Goal: Find specific page/section: Find specific page/section

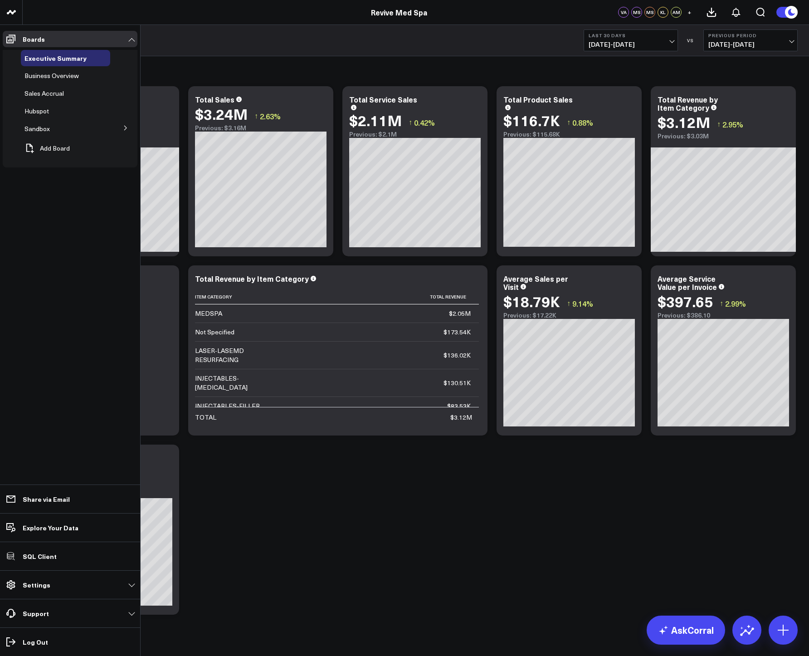
click at [126, 127] on icon at bounding box center [125, 127] width 5 height 5
click at [127, 130] on icon at bounding box center [125, 127] width 5 height 5
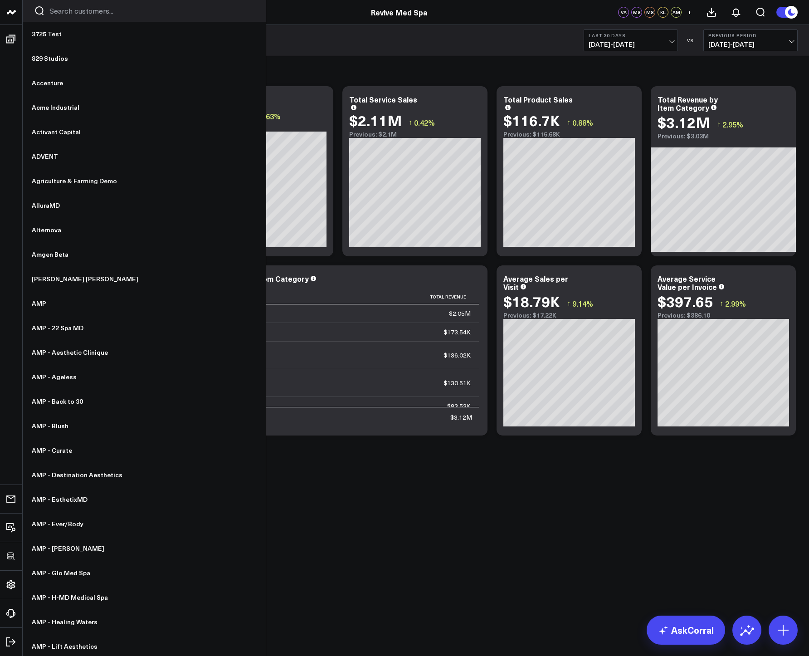
click at [9, 12] on icon at bounding box center [9, 12] width 5 height 4
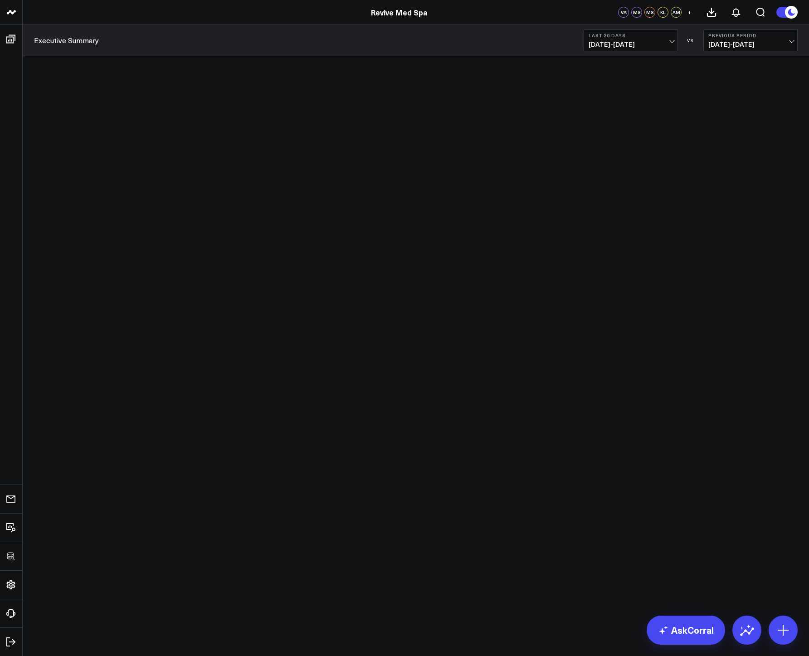
click at [74, 12] on div "Revive Med Spa" at bounding box center [399, 12] width 798 height 10
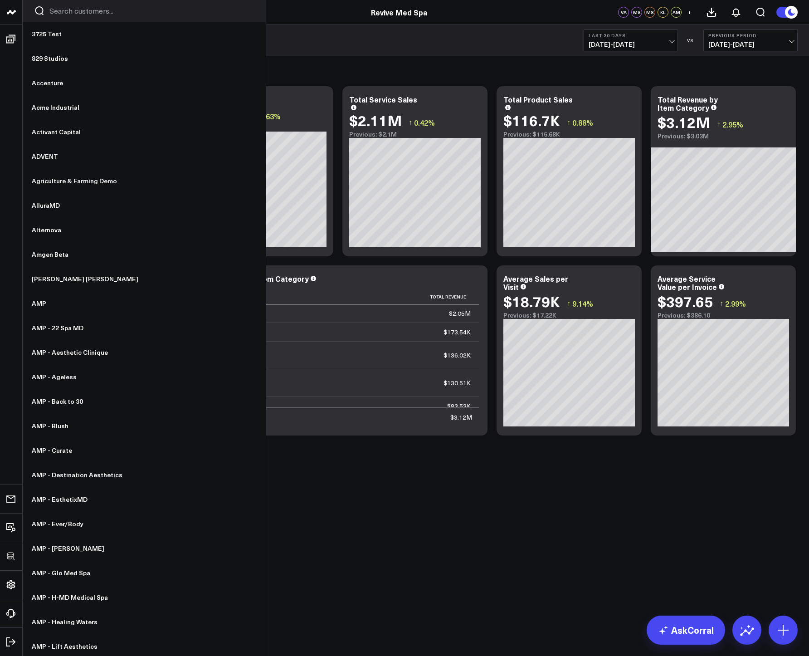
click at [64, 15] on input "Search customers input" at bounding box center [151, 11] width 205 height 10
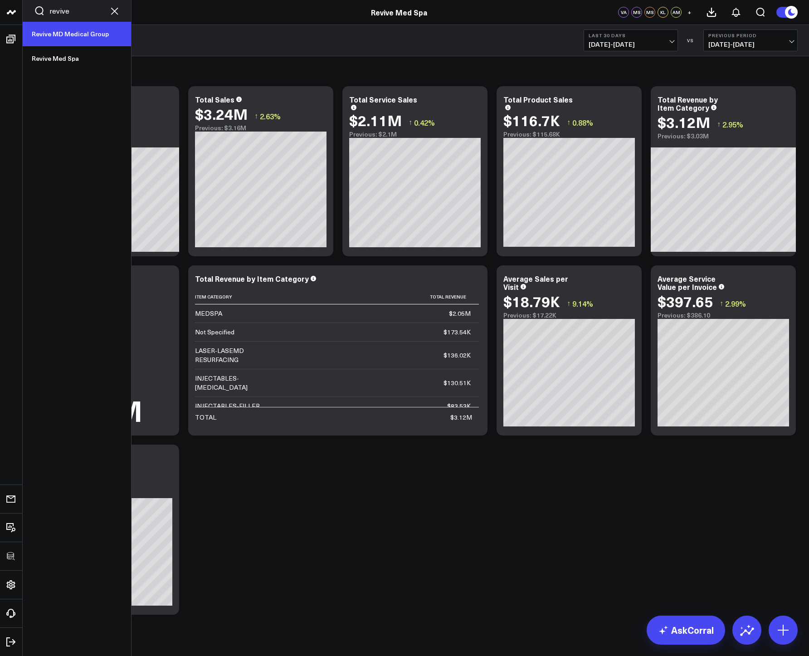
type input "revive"
click at [95, 34] on link "Revive MD Medical Group" at bounding box center [77, 34] width 108 height 24
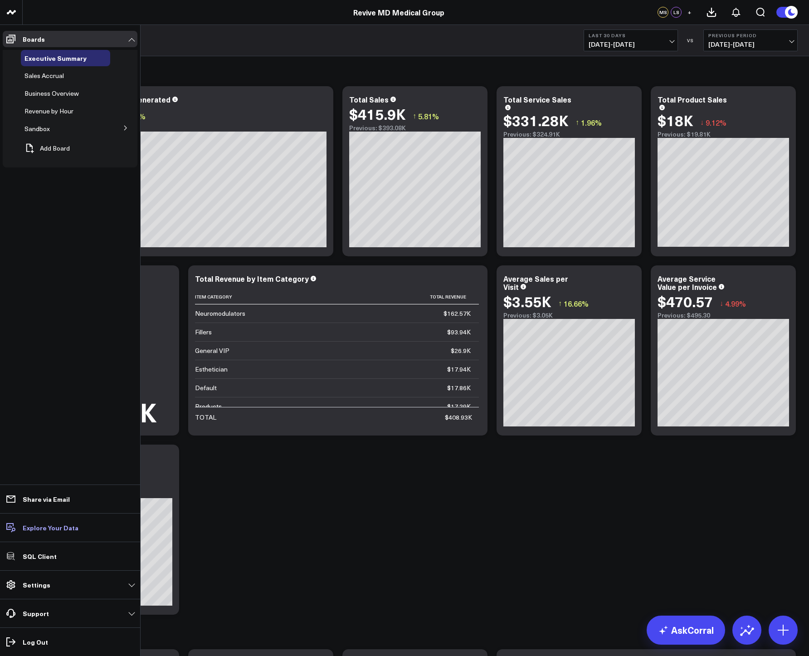
click at [54, 524] on p "Explore Your Data" at bounding box center [51, 527] width 56 height 7
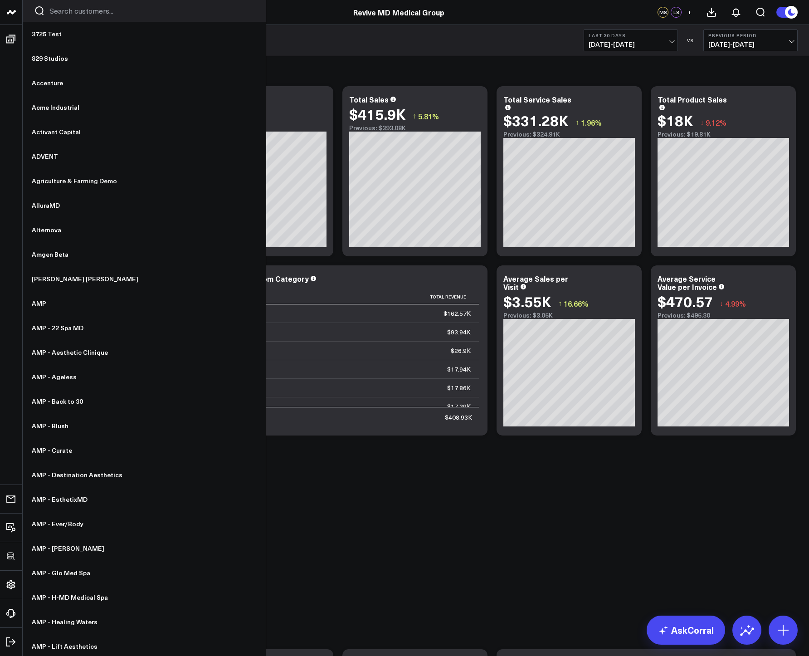
click at [63, 10] on input "Search customers input" at bounding box center [151, 11] width 205 height 10
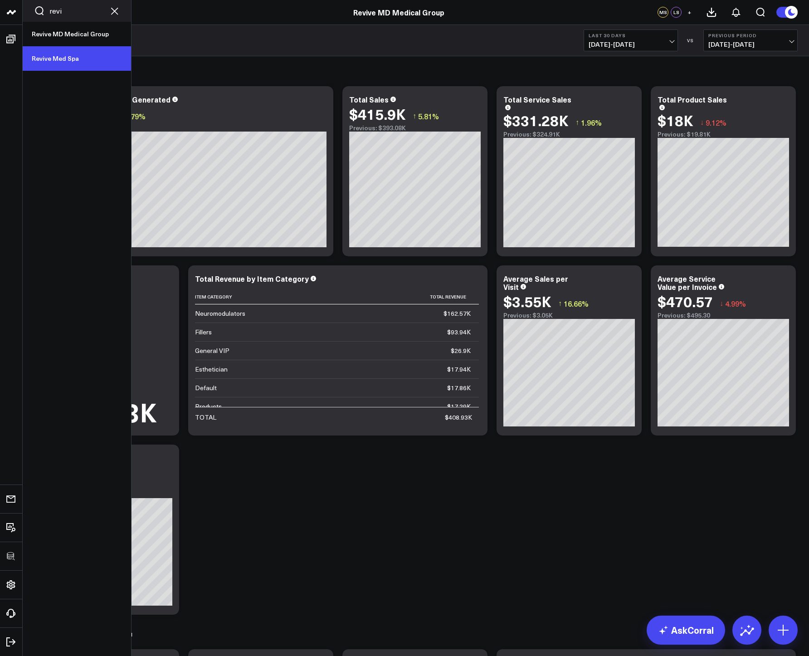
type input "revi"
click at [72, 60] on link "Revive Med Spa" at bounding box center [77, 58] width 108 height 24
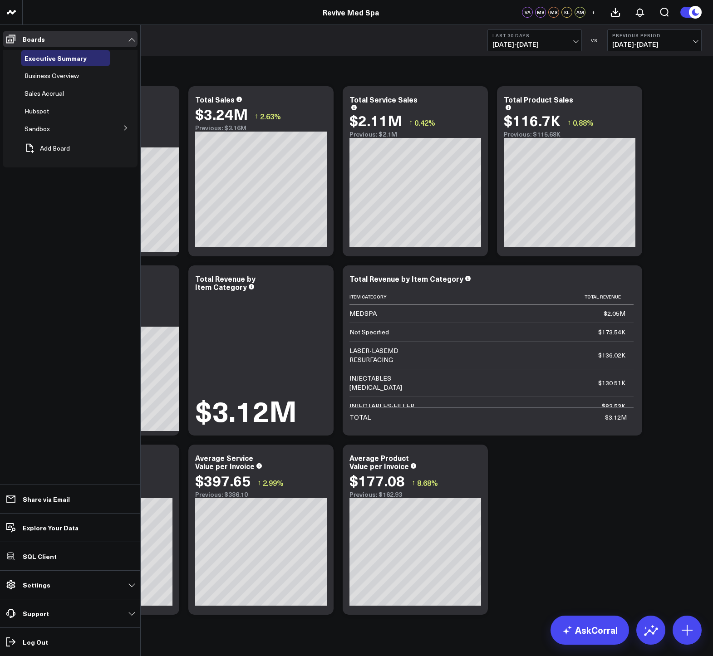
click at [119, 128] on button at bounding box center [126, 128] width 24 height 14
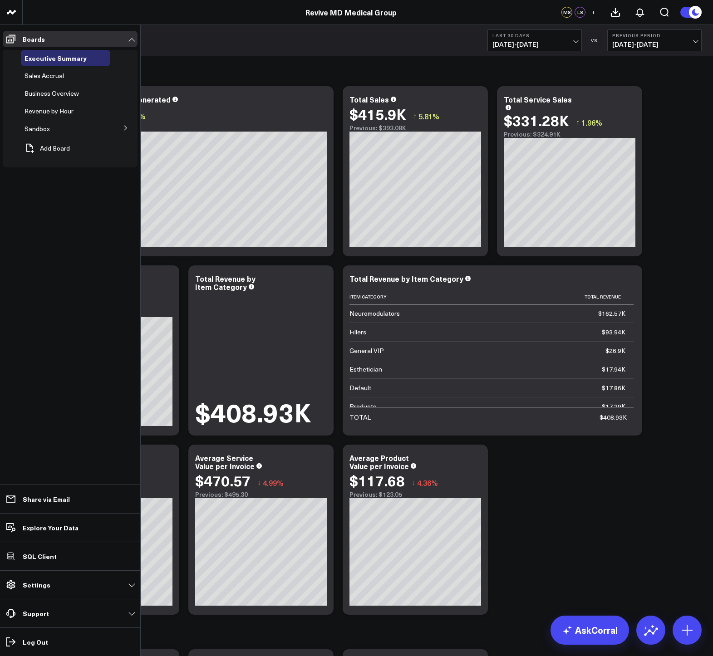
click at [120, 124] on button at bounding box center [126, 128] width 24 height 14
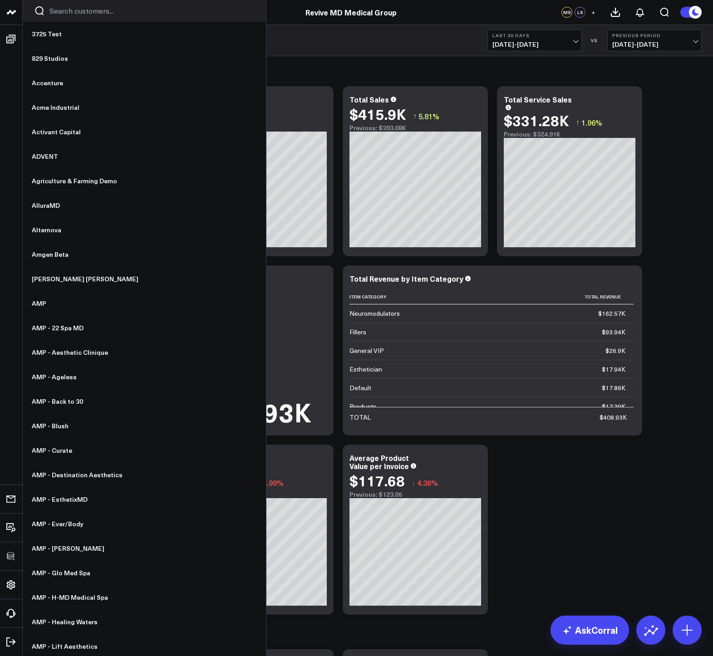
click at [81, 8] on input "Search customers input" at bounding box center [151, 11] width 205 height 10
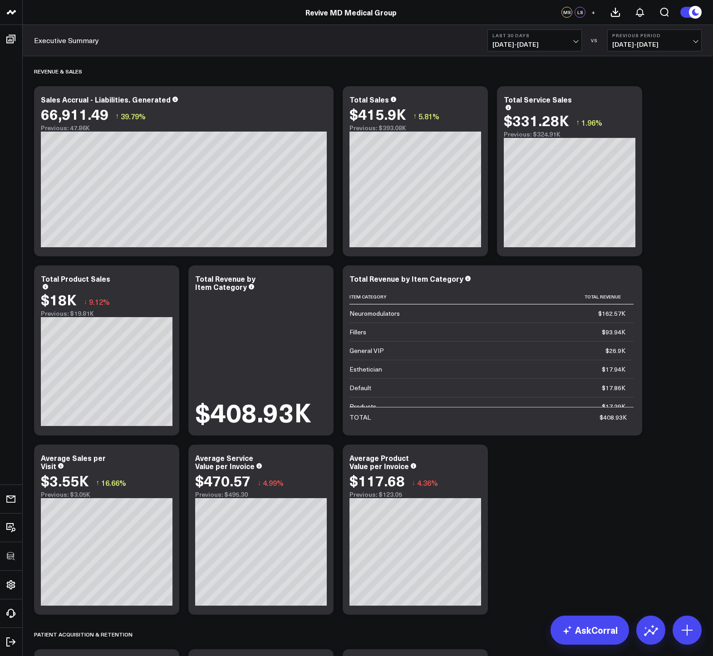
type input "revive"
click at [181, 46] on div "Executive Summary Last 30 Days 09/01/25 - 09/30/25 VS Previous Period 08/02/25 …" at bounding box center [368, 40] width 690 height 31
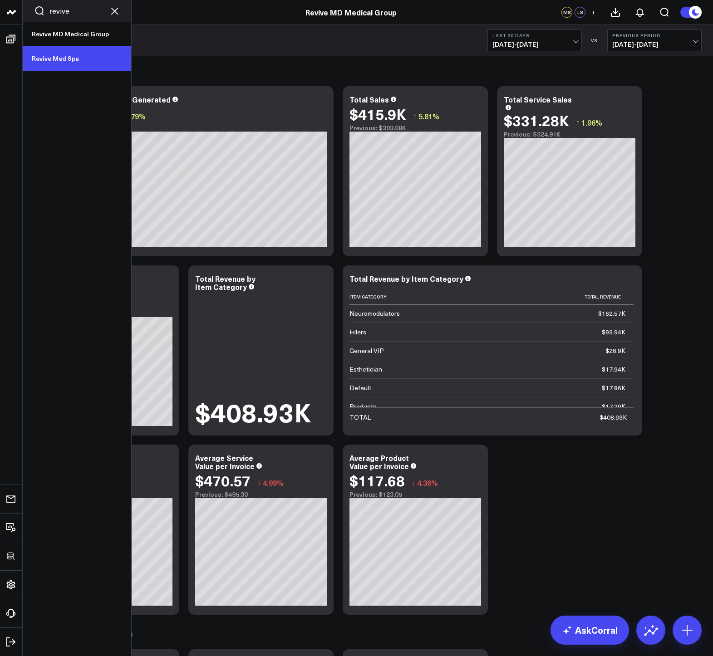
click at [48, 59] on link "Revive Med Spa" at bounding box center [77, 58] width 108 height 24
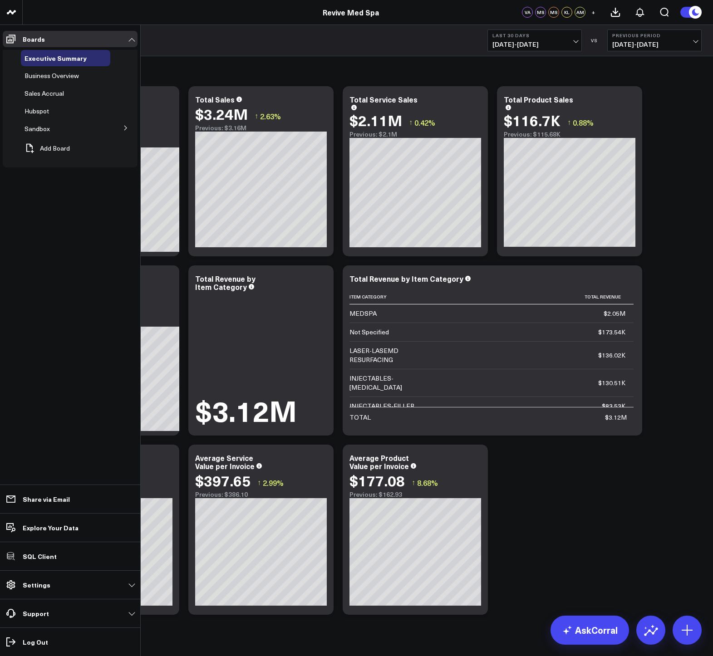
click at [121, 127] on button at bounding box center [126, 128] width 24 height 14
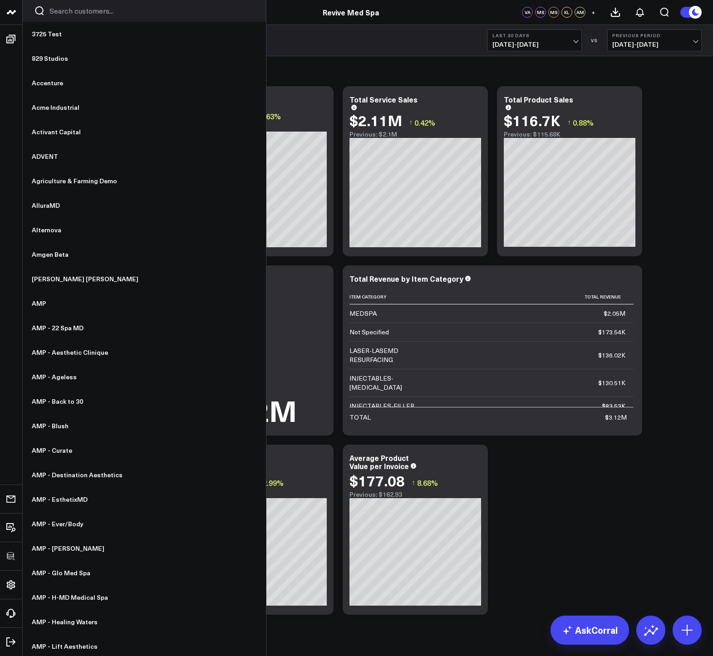
click at [57, 15] on input "Search customers input" at bounding box center [151, 11] width 205 height 10
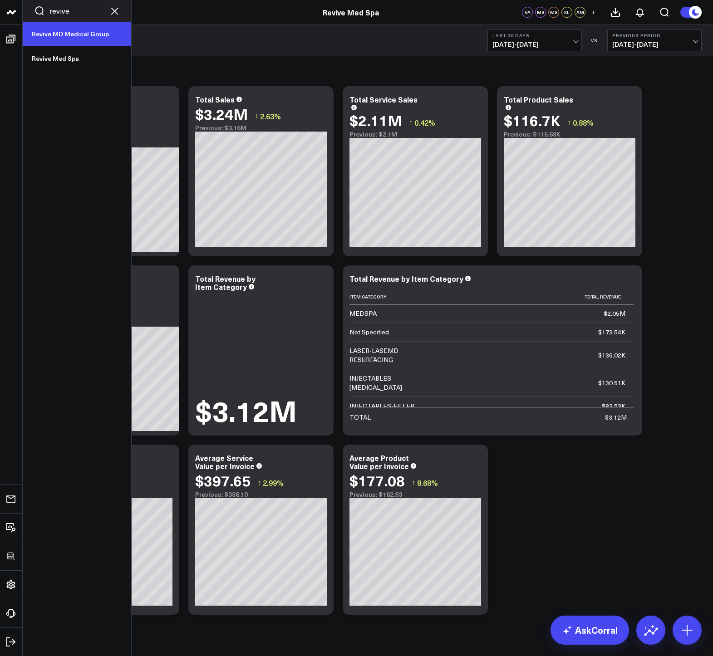
type input "revive"
click at [66, 37] on link "Revive MD Medical Group" at bounding box center [77, 34] width 108 height 24
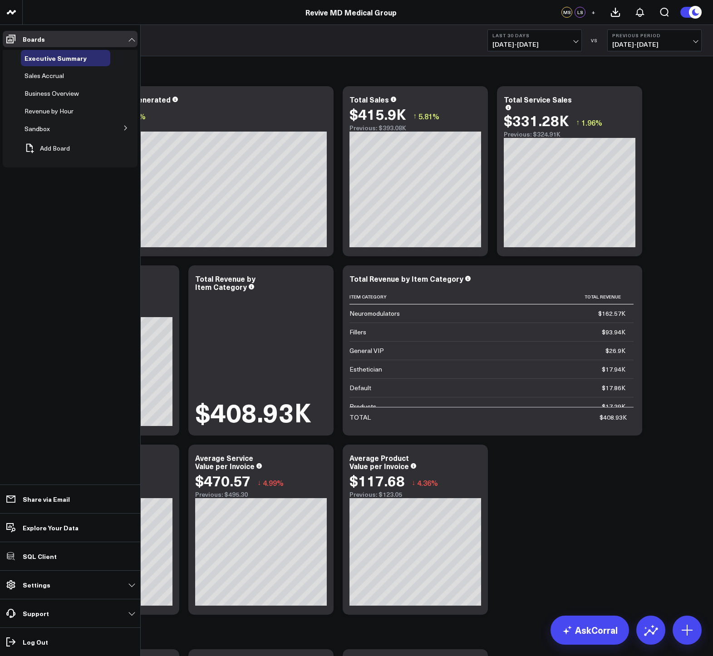
click at [126, 127] on icon at bounding box center [125, 127] width 5 height 5
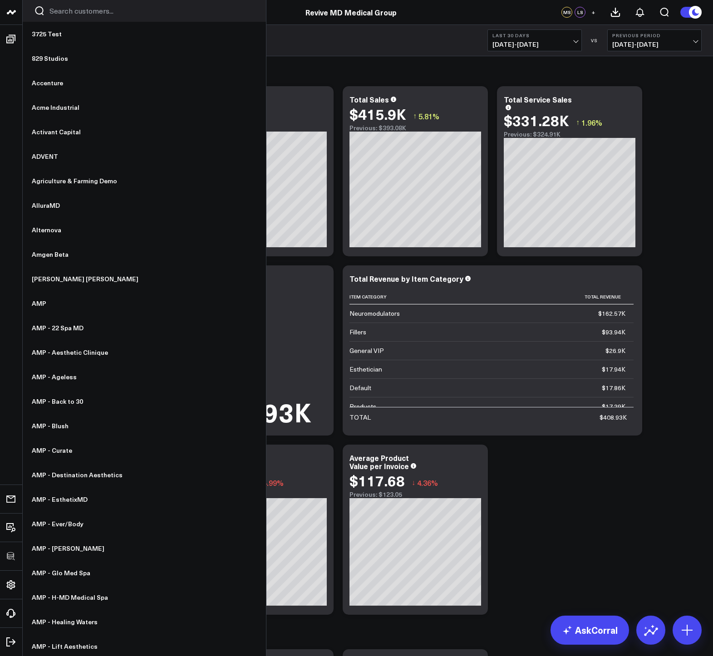
click at [68, 11] on input "Search customers input" at bounding box center [151, 11] width 205 height 10
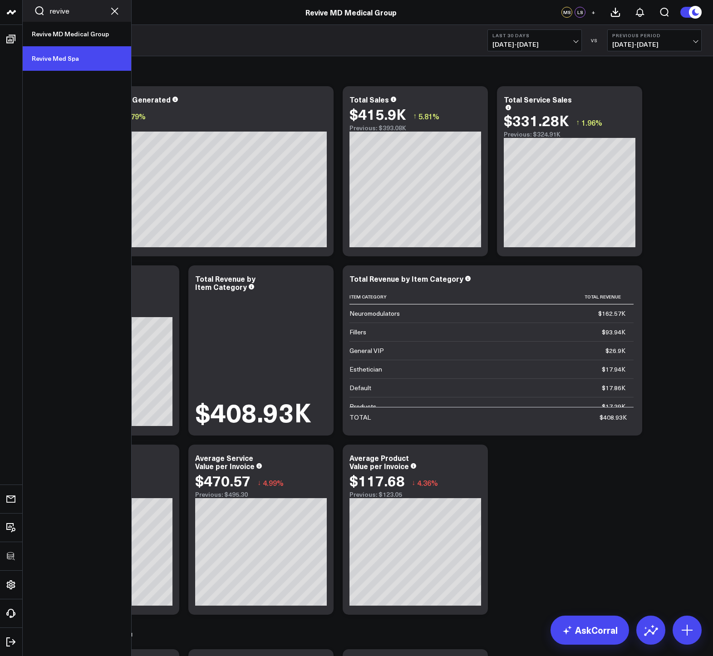
type input "revive"
click at [54, 61] on link "Revive Med Spa" at bounding box center [77, 58] width 108 height 24
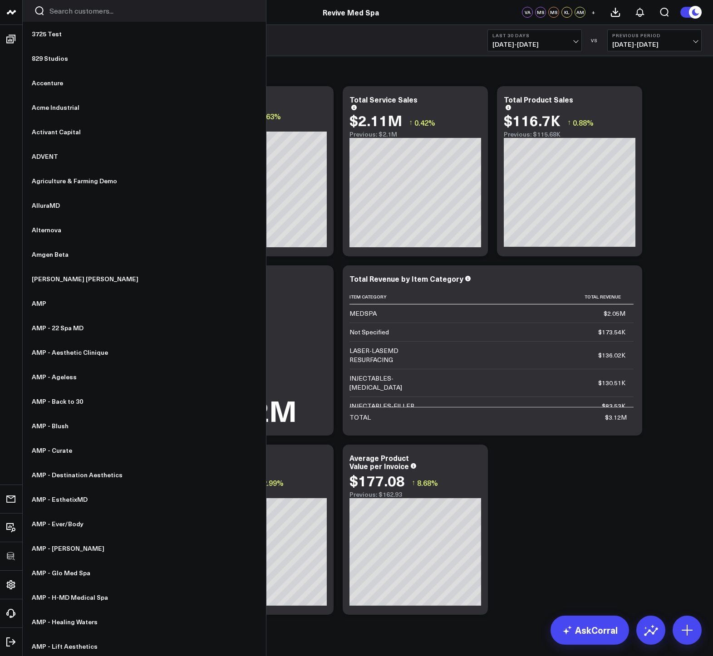
click at [61, 13] on input "Search customers input" at bounding box center [151, 11] width 205 height 10
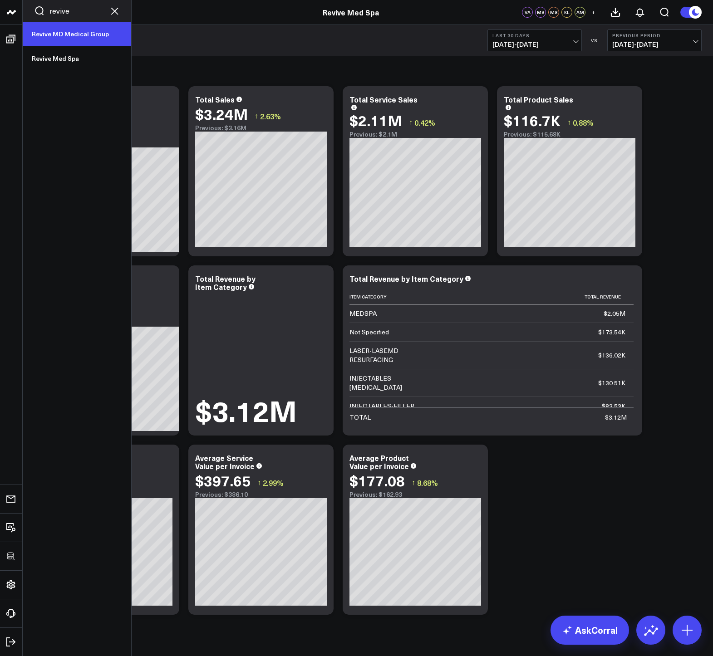
type input "revive"
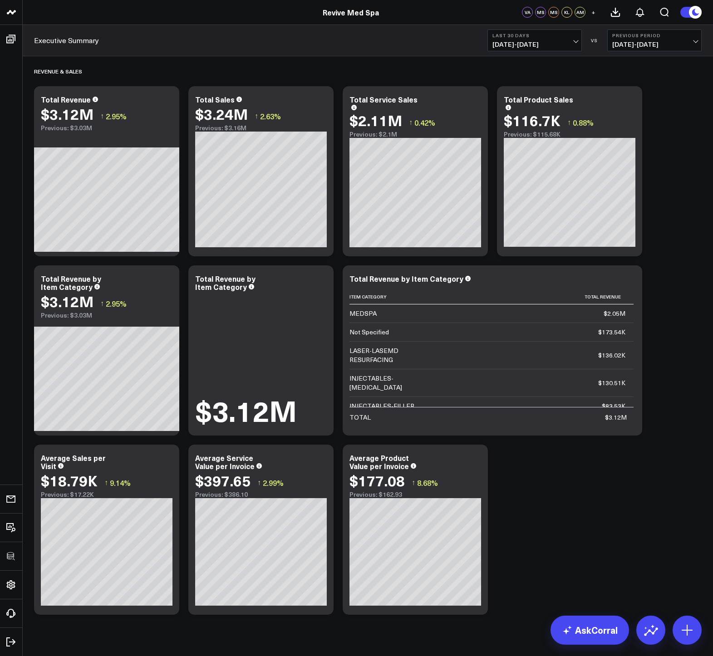
scroll to position [18, 0]
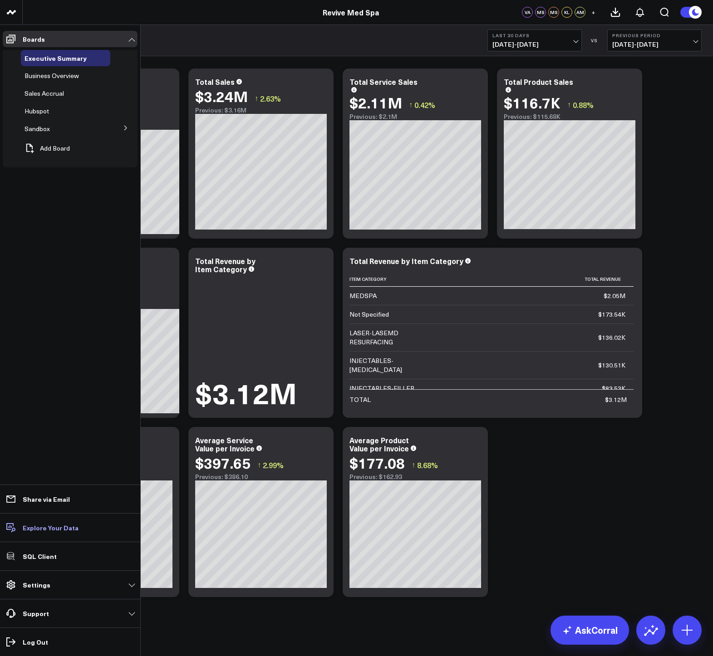
click at [42, 531] on p "Explore Your Data" at bounding box center [51, 527] width 56 height 7
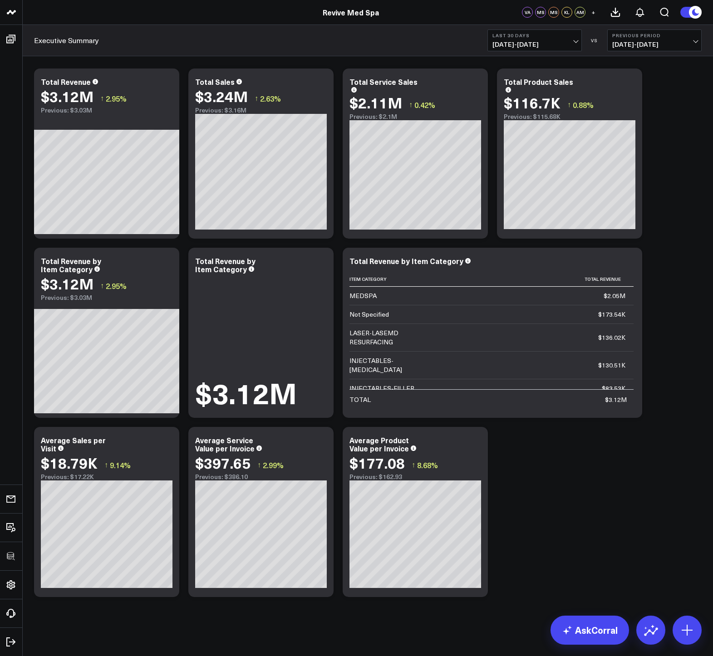
click at [552, 459] on div "Revenue & Sales Modify via AI Copy link to widget Ask support Remove Create lin…" at bounding box center [367, 320] width 676 height 563
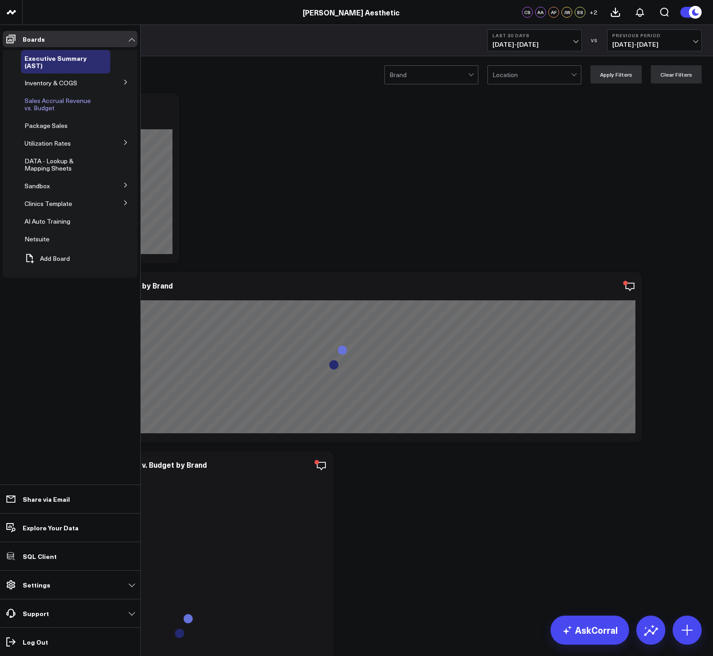
click at [39, 107] on span "Sales Accrual Revenue vs. Budget" at bounding box center [57, 104] width 66 height 16
